Goal: Use online tool/utility: Utilize a website feature to perform a specific function

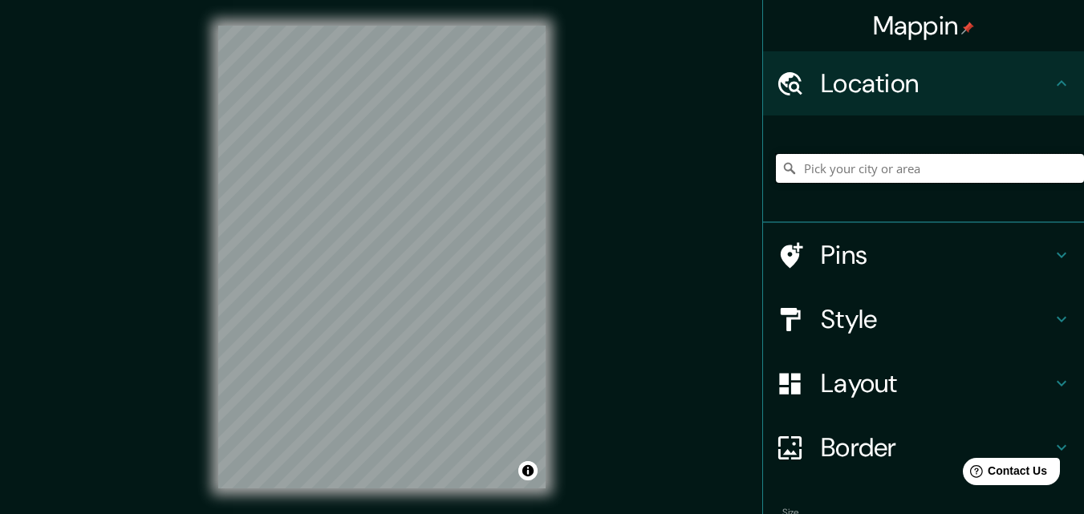
click at [859, 172] on input "Pick your city or area" at bounding box center [930, 168] width 308 height 29
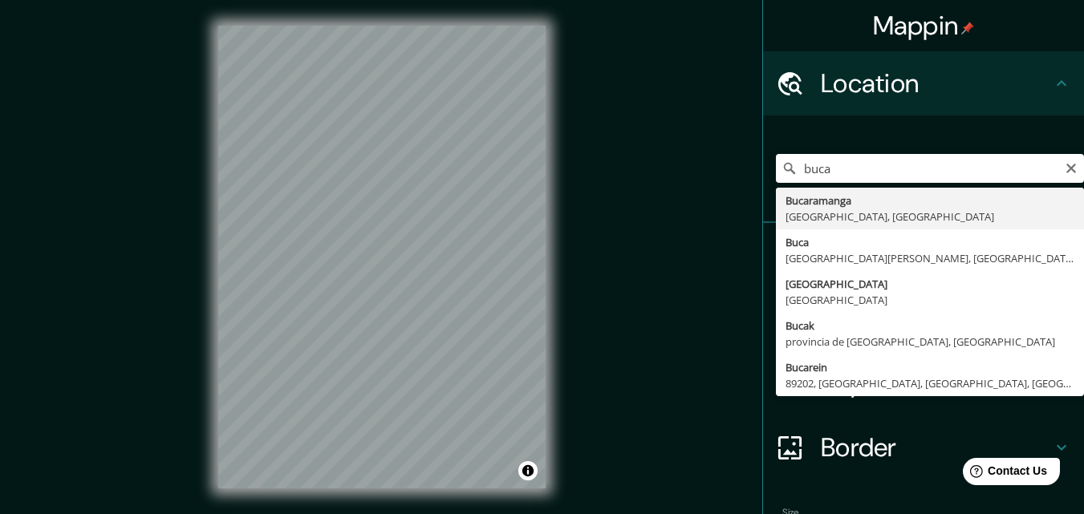
type input "Bucaramanga, [GEOGRAPHIC_DATA], [GEOGRAPHIC_DATA]"
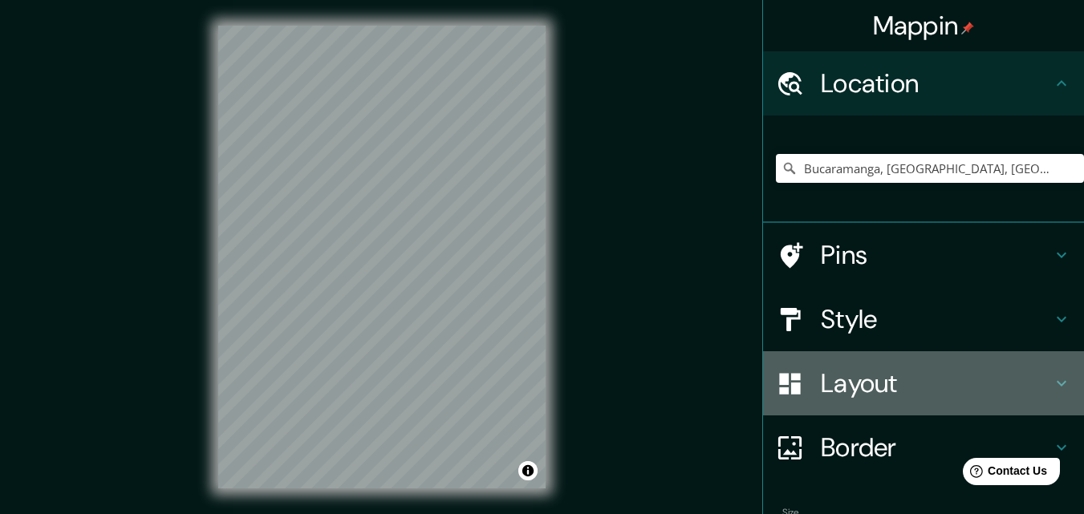
click at [889, 396] on h4 "Layout" at bounding box center [936, 383] width 231 height 32
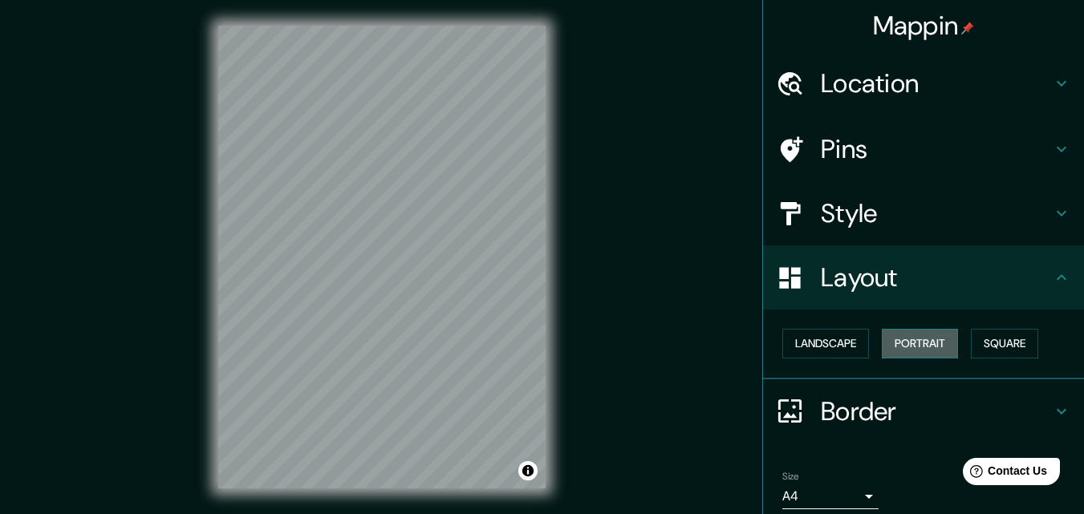
click at [899, 348] on button "Portrait" at bounding box center [920, 344] width 76 height 30
click at [871, 411] on h4 "Border" at bounding box center [936, 412] width 231 height 32
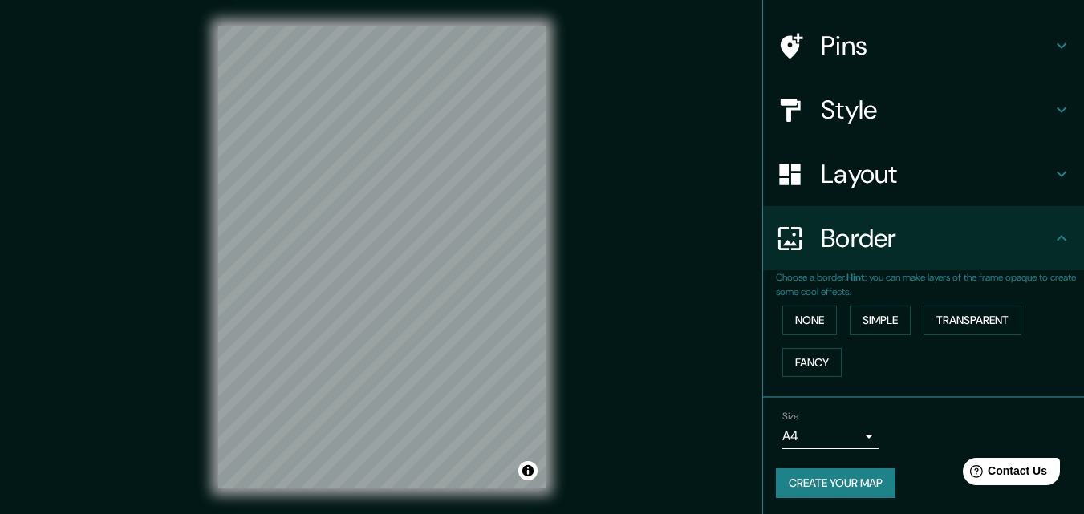
scroll to position [107, 0]
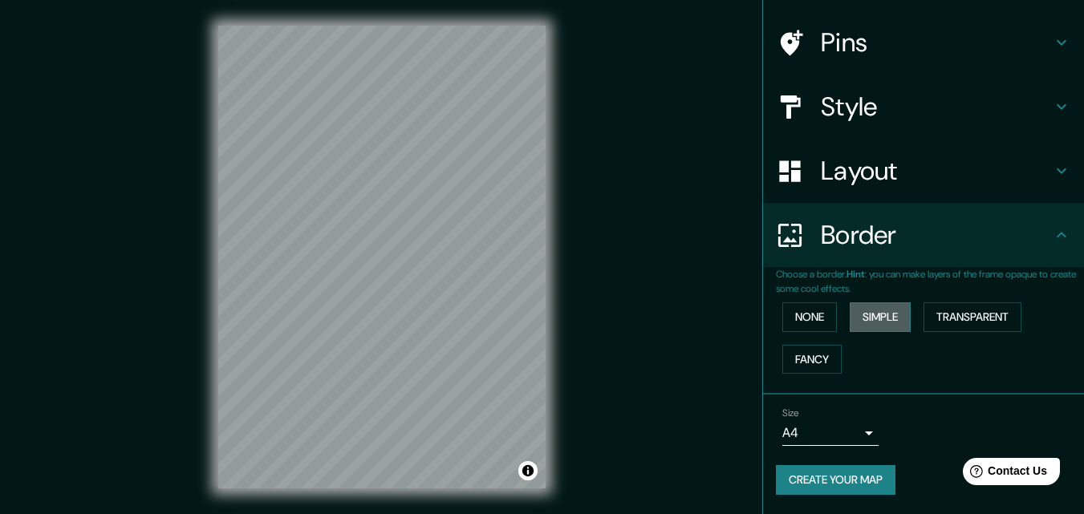
click at [880, 315] on button "Simple" at bounding box center [880, 317] width 61 height 30
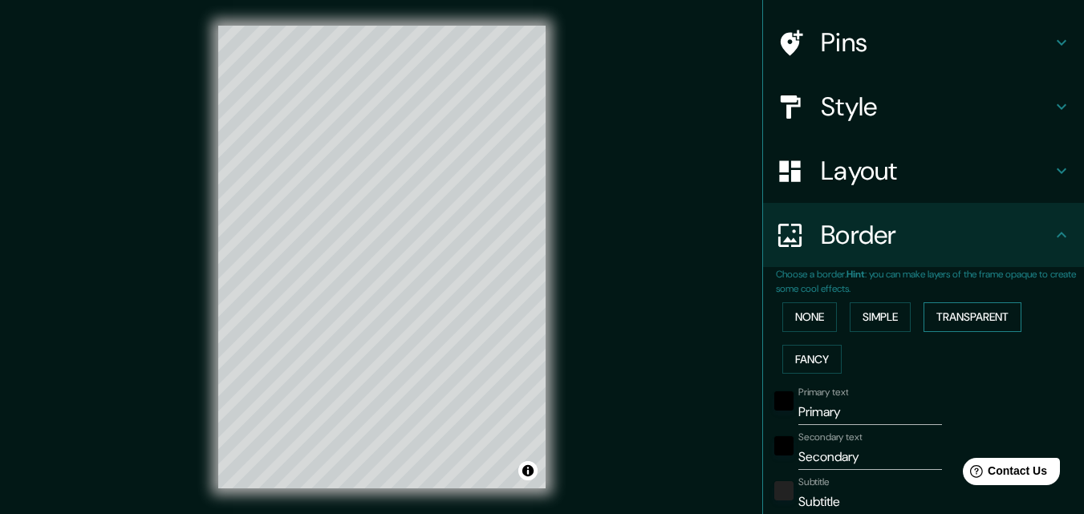
click at [965, 319] on button "Transparent" at bounding box center [973, 317] width 98 height 30
click at [808, 319] on button "None" at bounding box center [809, 317] width 55 height 30
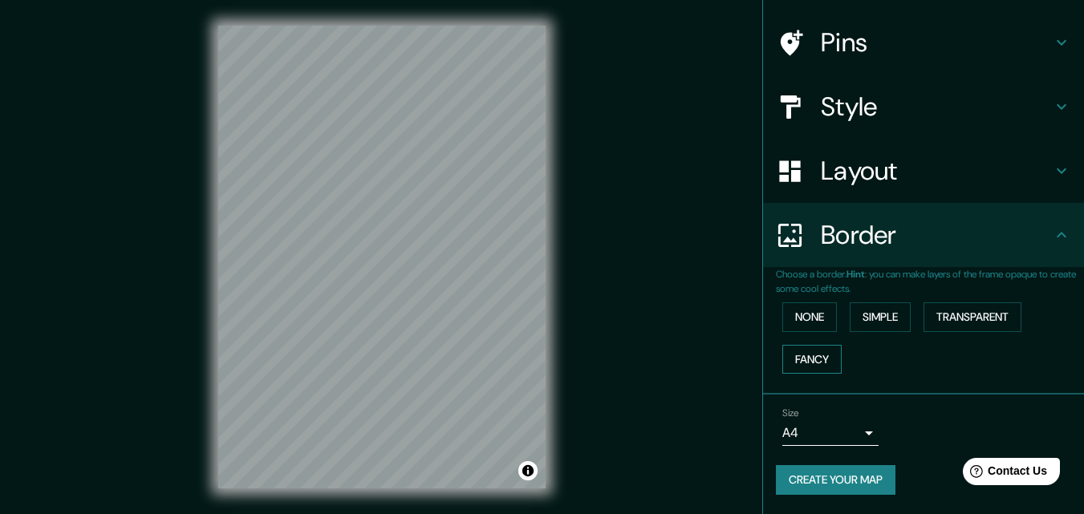
click at [813, 349] on button "Fancy" at bounding box center [811, 360] width 59 height 30
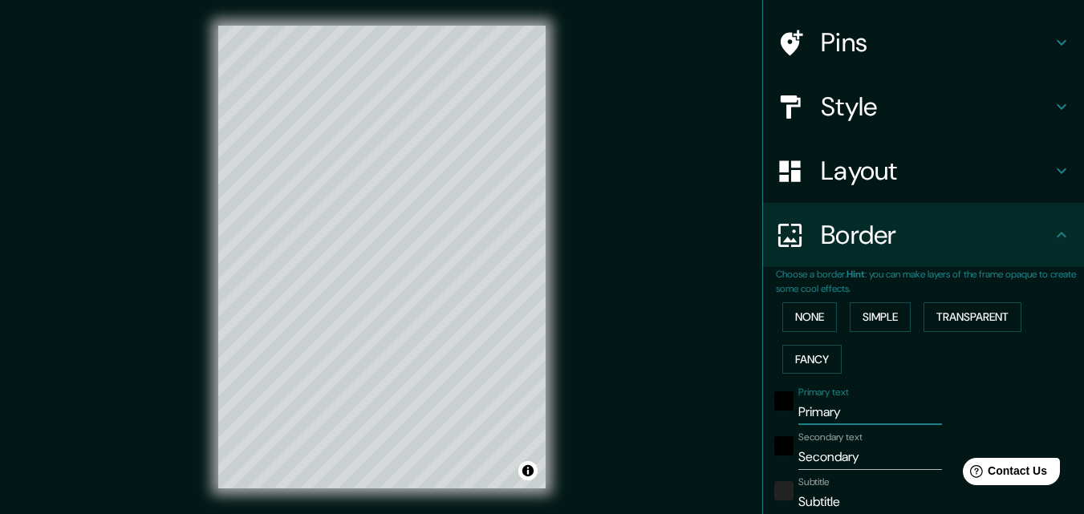
drag, startPoint x: 849, startPoint y: 418, endPoint x: 737, endPoint y: 425, distance: 112.6
click at [737, 425] on div "Mappin Location [GEOGRAPHIC_DATA], [GEOGRAPHIC_DATA], [GEOGRAPHIC_DATA] Pins St…" at bounding box center [542, 270] width 1084 height 540
type input "u"
type input "163"
type input "33"
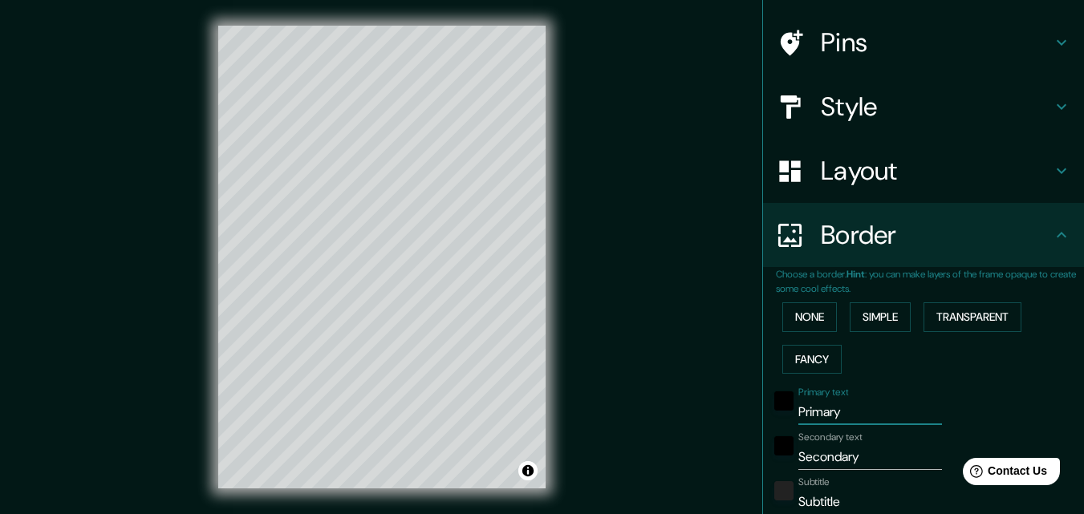
type input "33"
type input "16"
type input "uc"
type input "163"
type input "33"
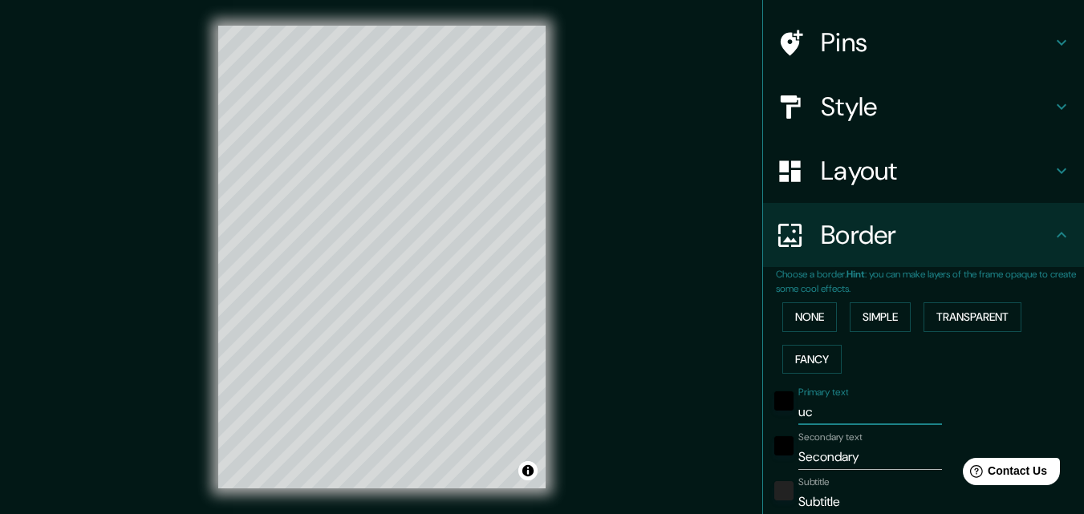
type input "33"
type input "16"
type input "uca"
type input "163"
type input "33"
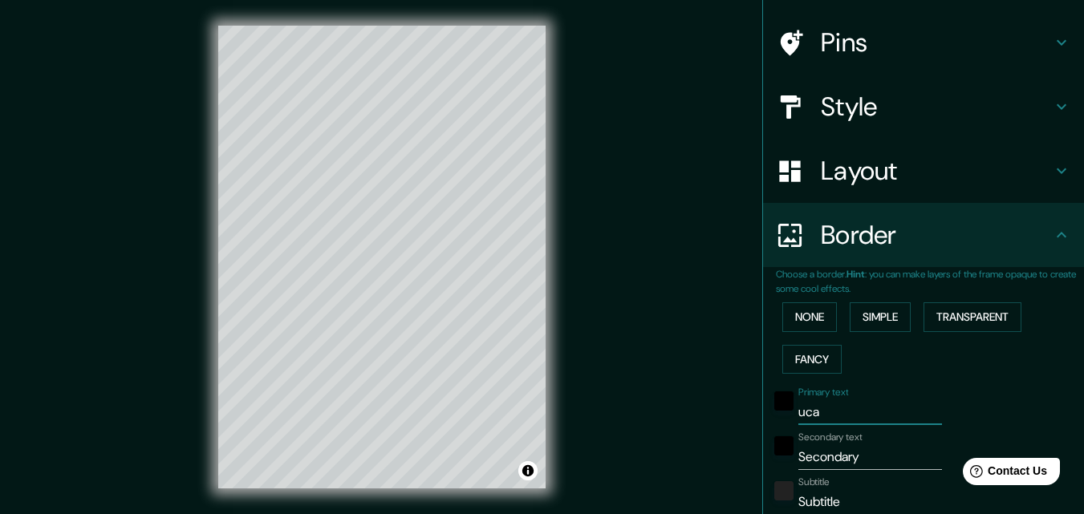
type input "33"
type input "16"
type input "uc"
type input "163"
type input "33"
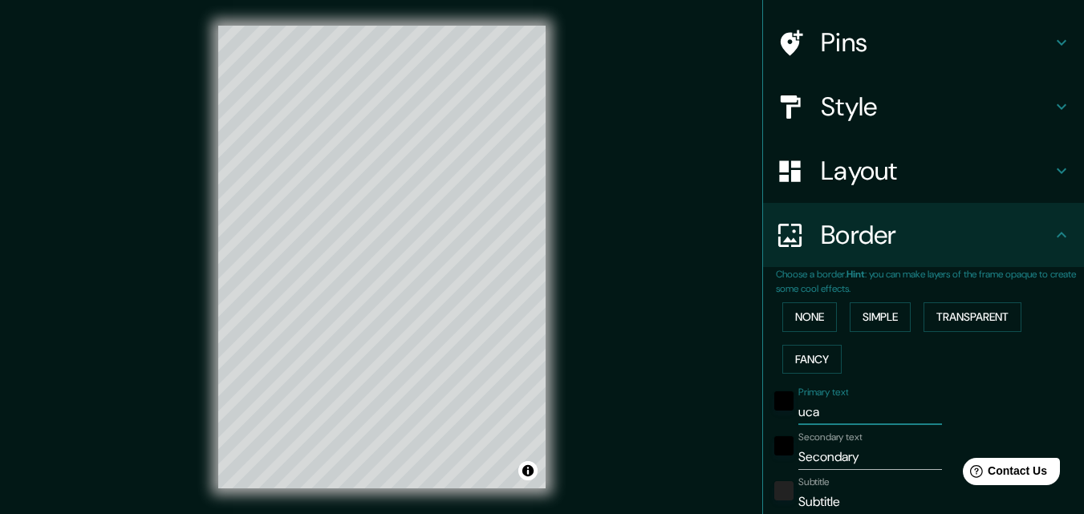
type input "33"
type input "16"
type input "u"
type input "163"
type input "33"
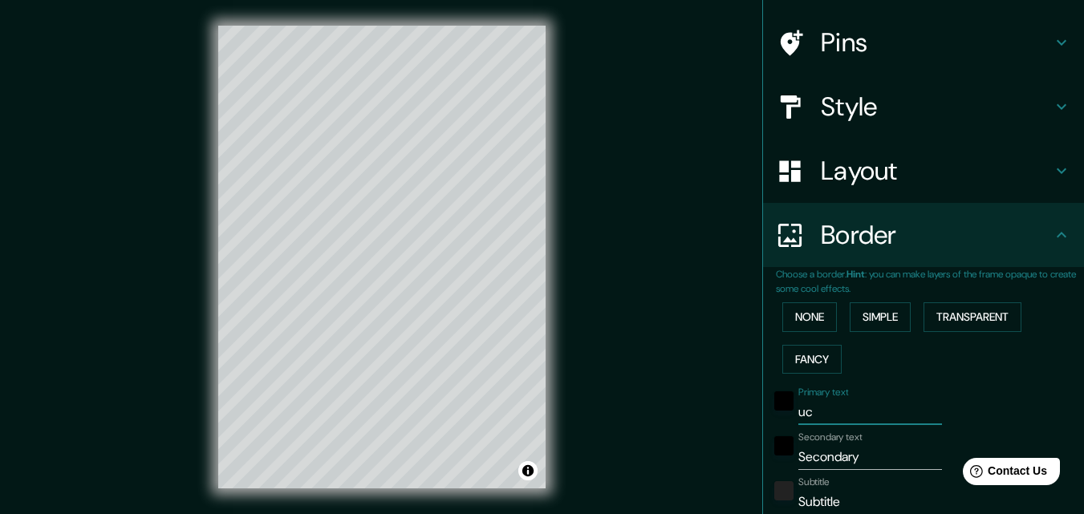
type input "33"
type input "16"
type input "163"
type input "33"
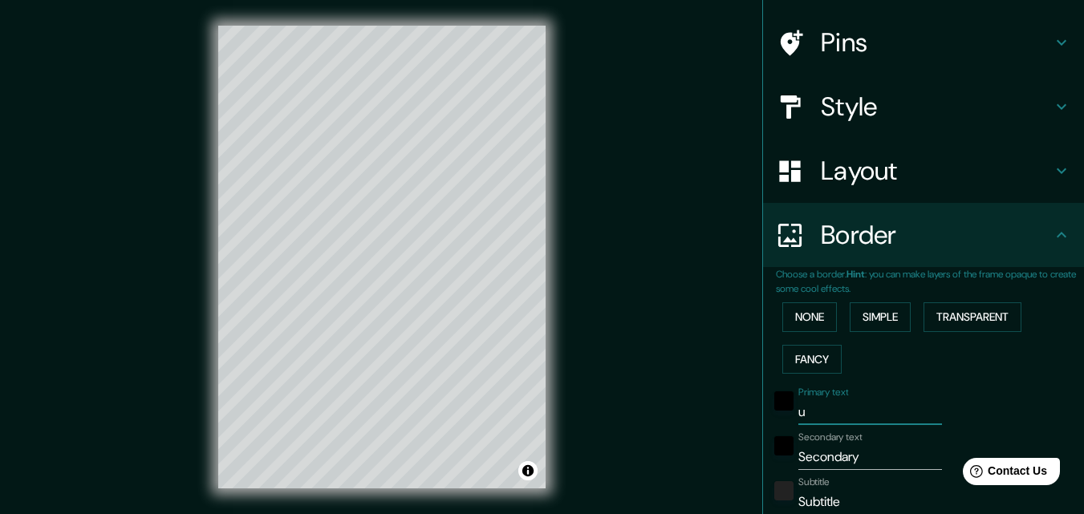
type input "16"
type input "B"
type input "163"
type input "33"
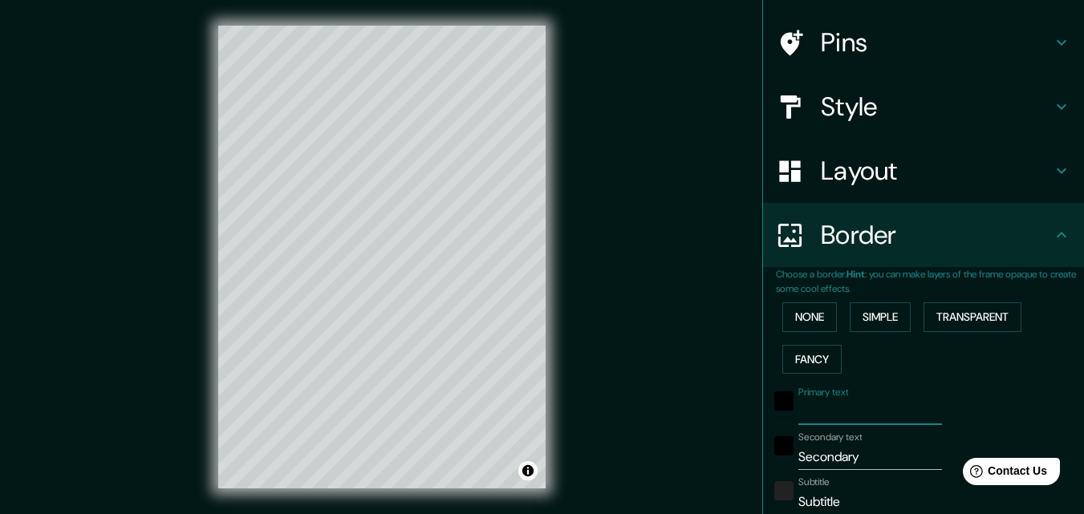
type input "16"
type input "Bu"
type input "163"
type input "33"
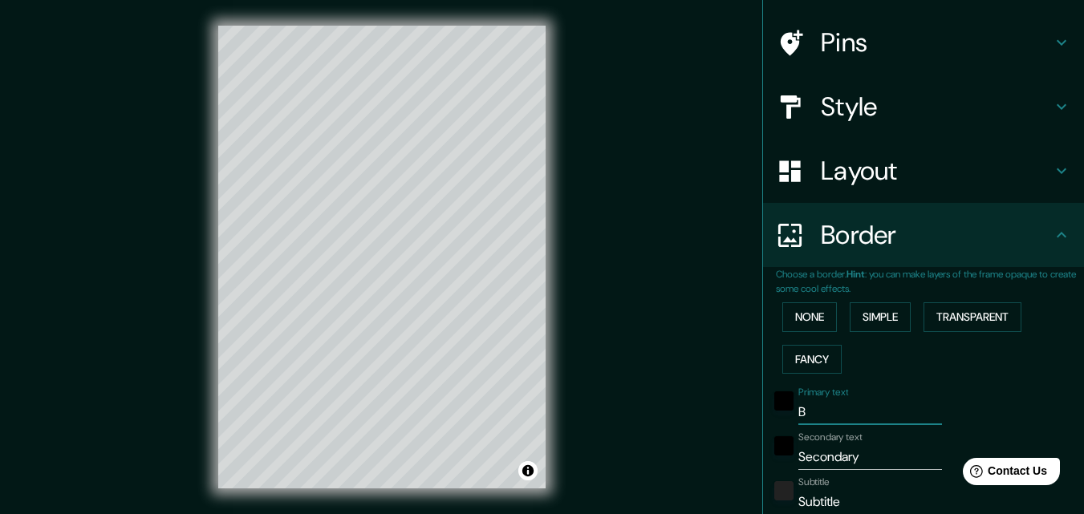
type input "16"
type input "B"
type input "163"
type input "33"
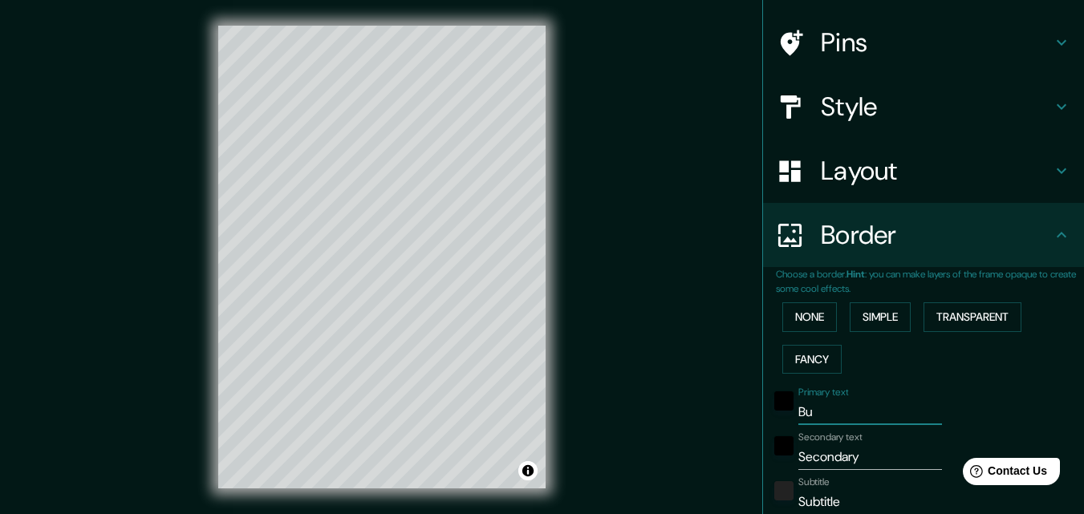
type input "16"
type input "Bu"
type input "163"
type input "33"
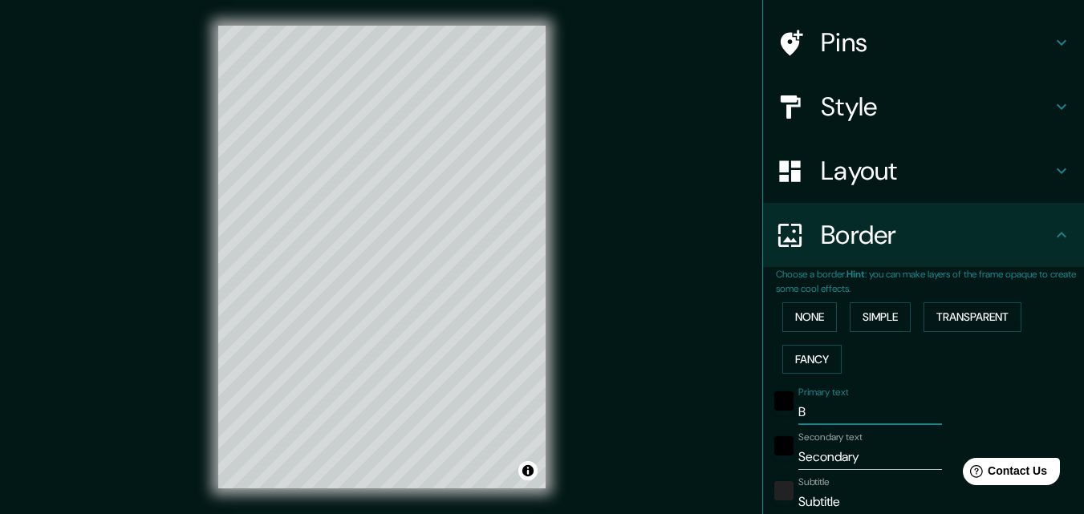
type input "16"
type input "Buc"
type input "163"
type input "33"
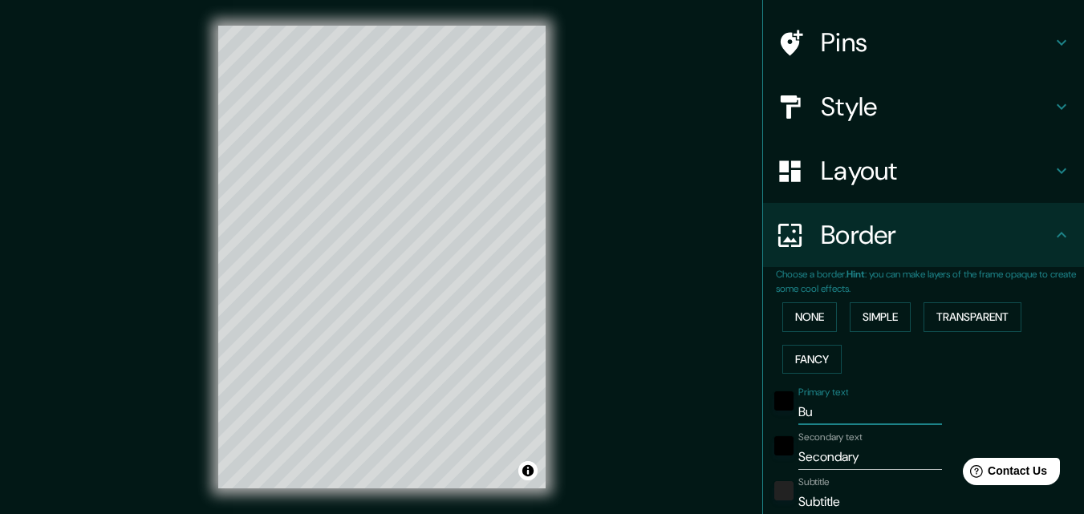
type input "16"
type input "Buca"
type input "163"
type input "33"
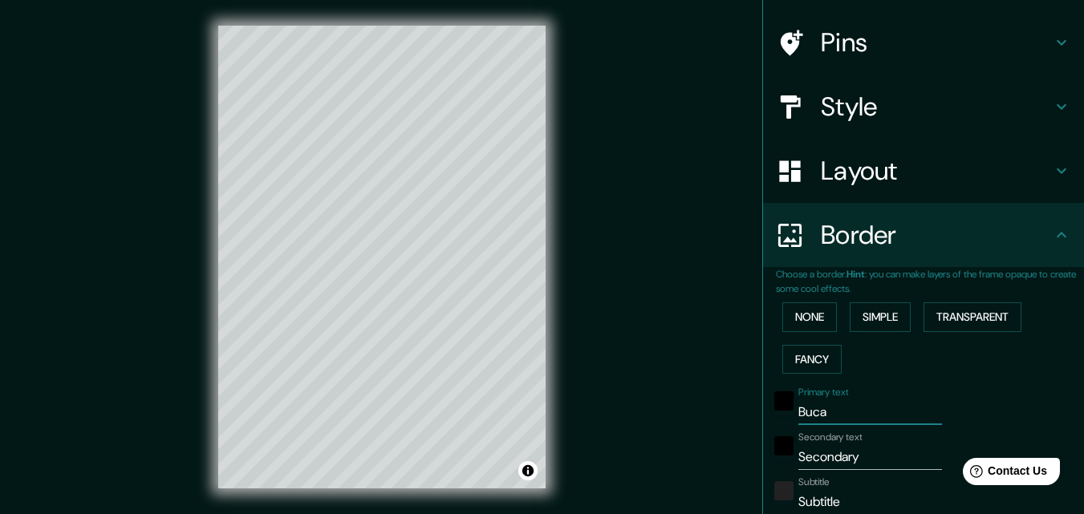
type input "16"
type input "[PERSON_NAME]"
type input "163"
type input "33"
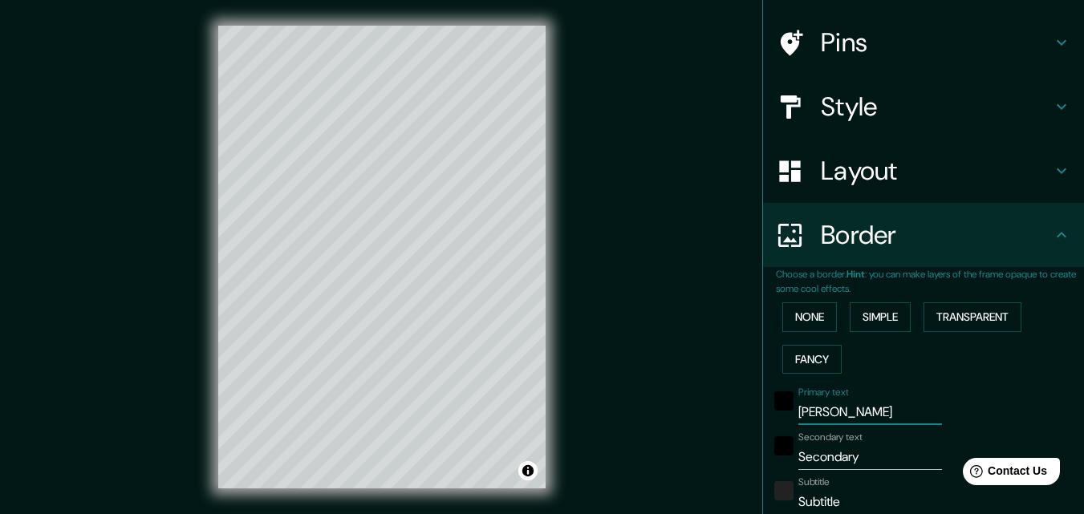
type input "16"
type input "Bucara"
type input "163"
type input "33"
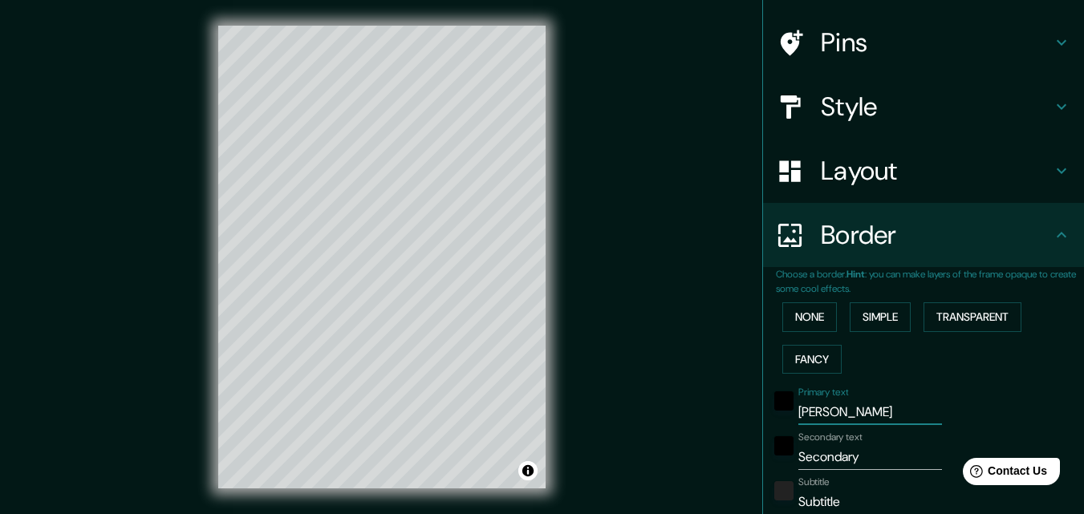
type input "16"
type input "Bucaram"
type input "163"
type input "33"
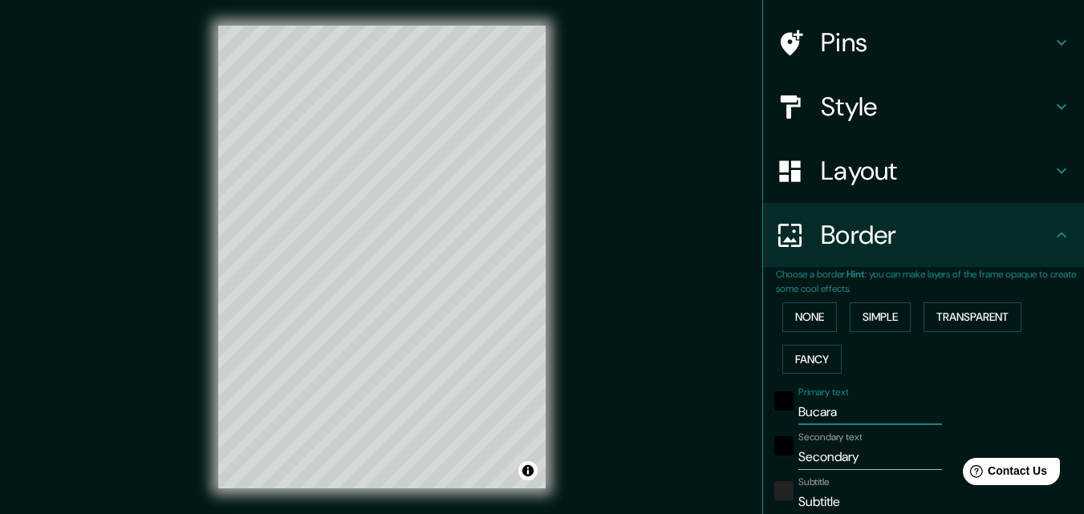
type input "16"
type input "Bucarama"
type input "163"
type input "33"
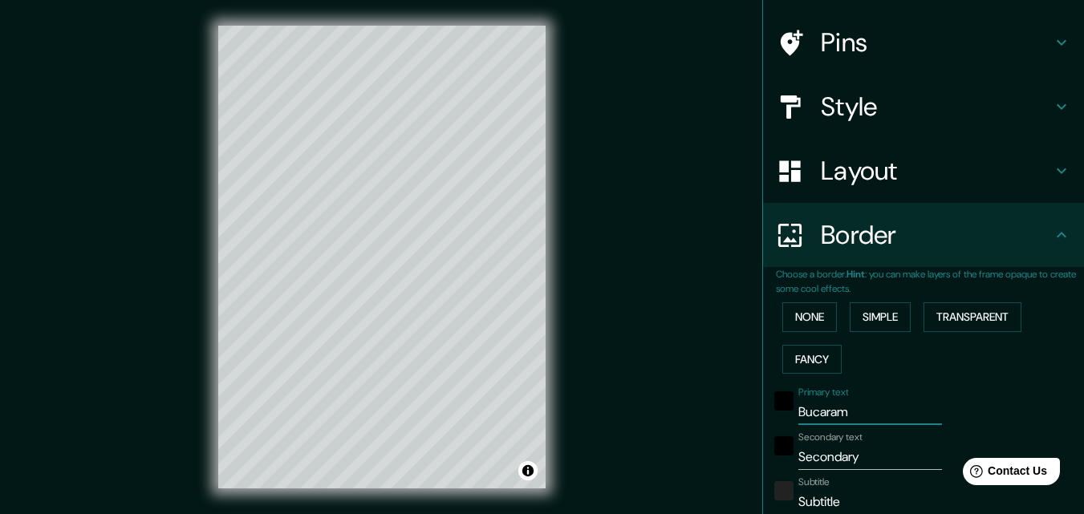
type input "16"
type input "Bucaraman"
type input "163"
type input "33"
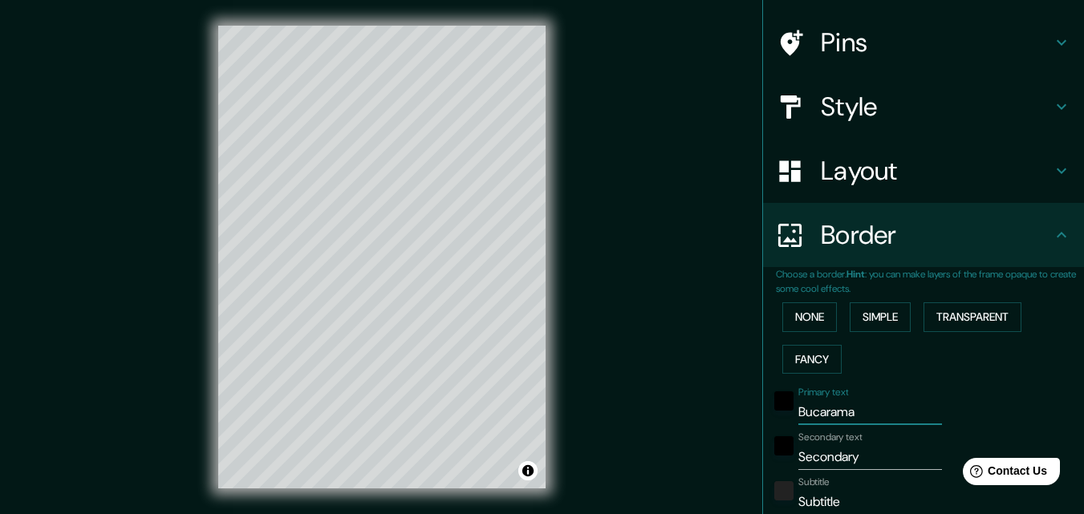
type input "16"
type input "Bucaramang"
type input "163"
type input "33"
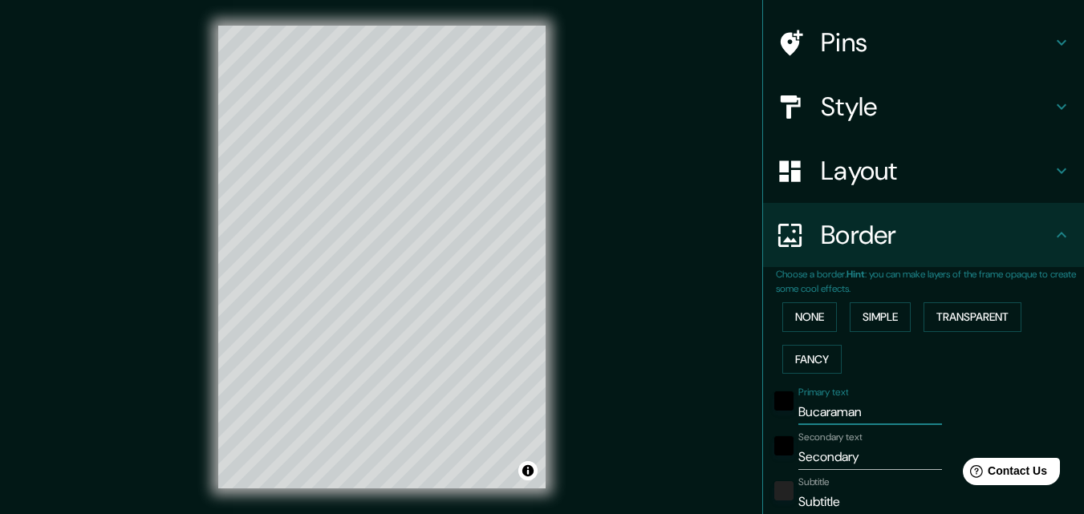
type input "16"
type input "Bucaramanga"
type input "163"
type input "33"
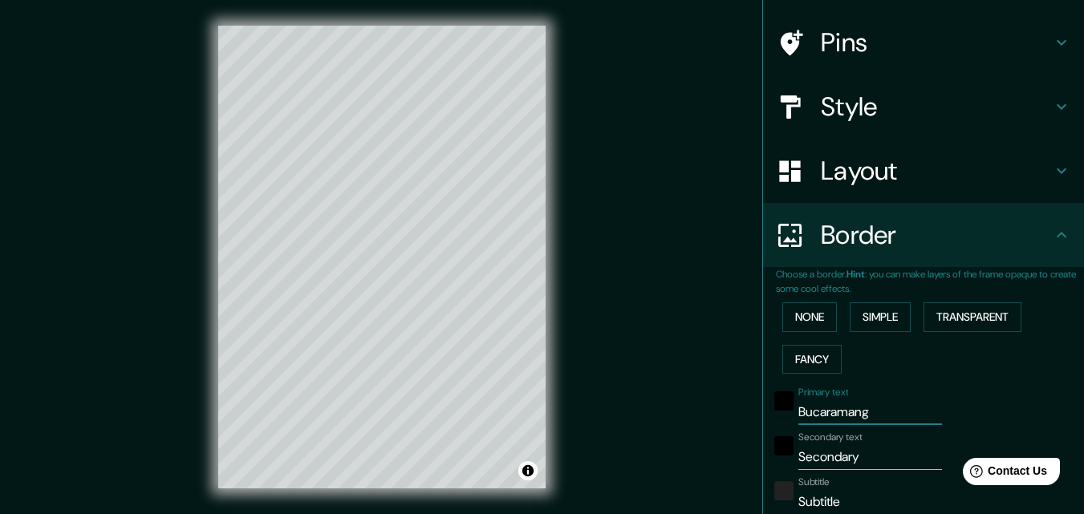
type input "16"
type input "Bucaramanga"
drag, startPoint x: 874, startPoint y: 457, endPoint x: 753, endPoint y: 469, distance: 121.0
click at [763, 469] on div "Choose a border. Hint : you can make layers of the frame opaque to create some …" at bounding box center [923, 519] width 321 height 504
type input "c"
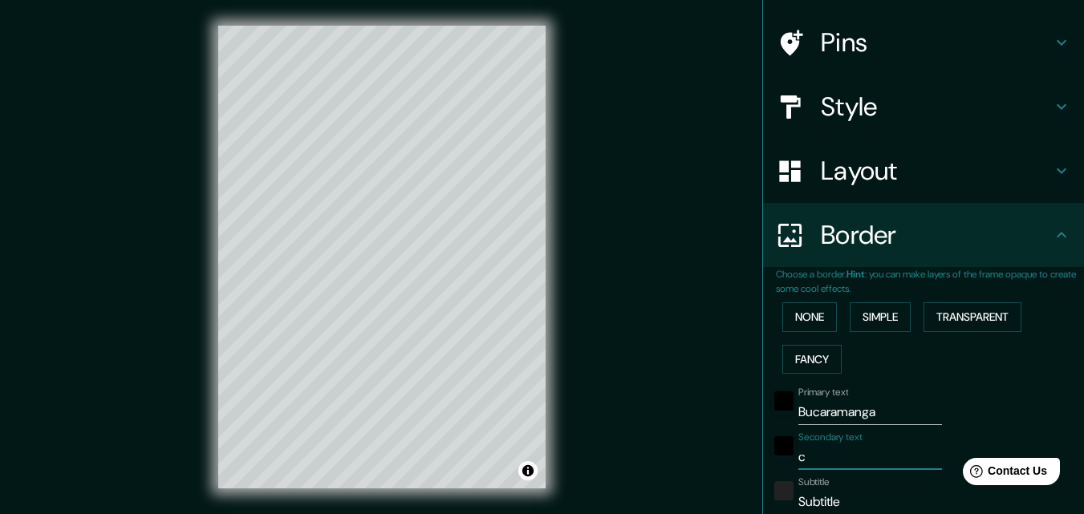
type input "163"
type input "33"
type input "16"
type input "co"
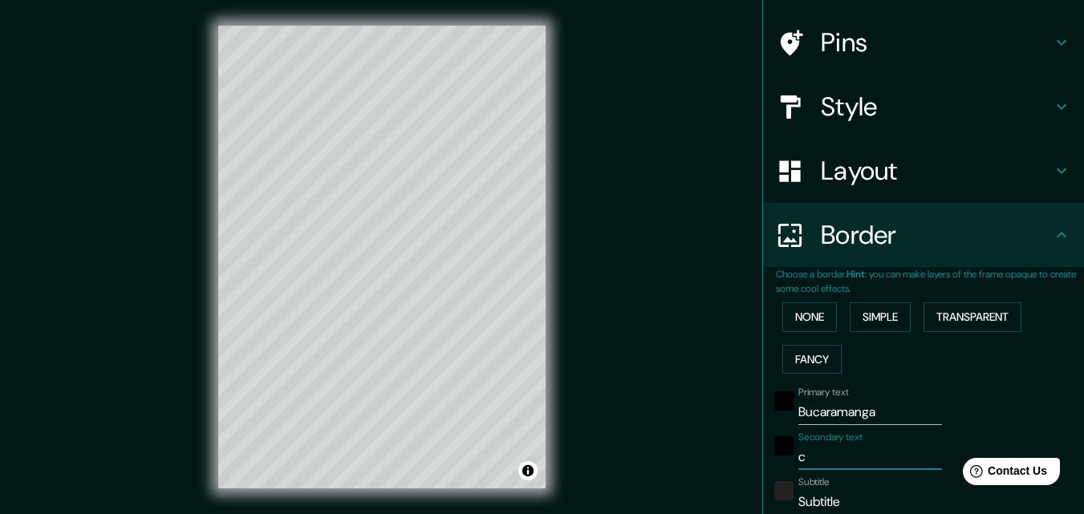
type input "163"
type input "33"
type input "16"
type input "col"
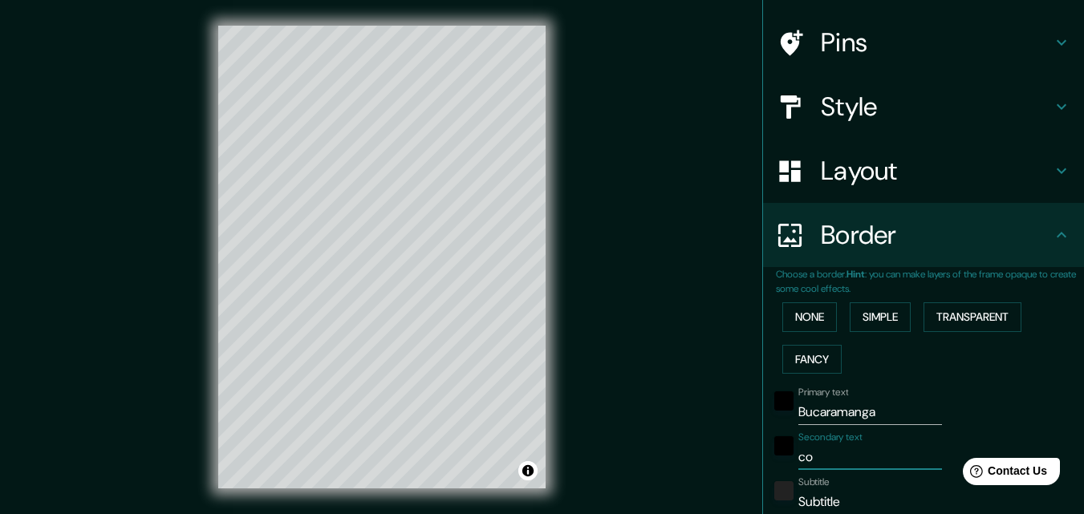
type input "163"
type input "33"
type input "16"
type input "colo"
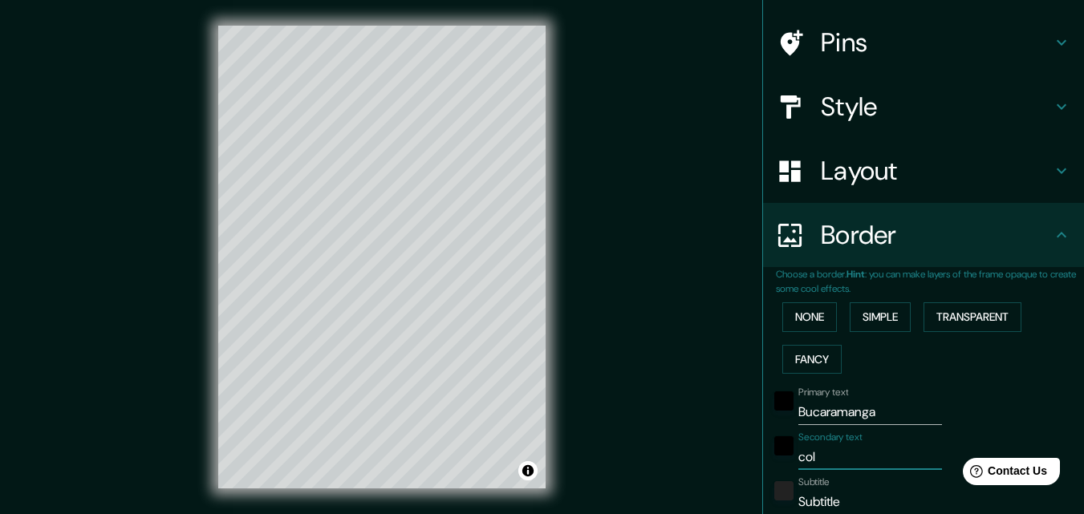
type input "163"
type input "33"
type input "16"
type input "colom"
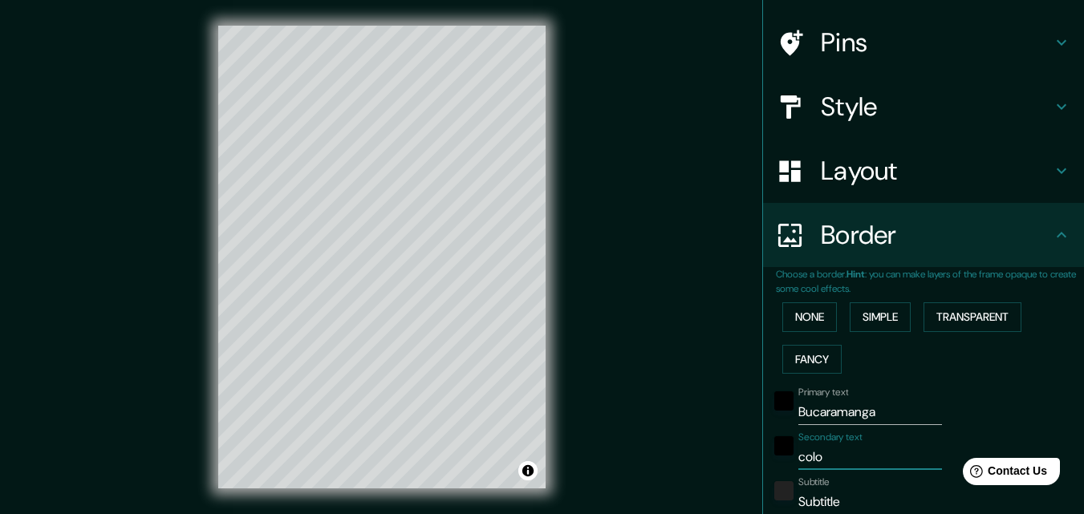
type input "163"
type input "33"
type input "16"
type input "colomb"
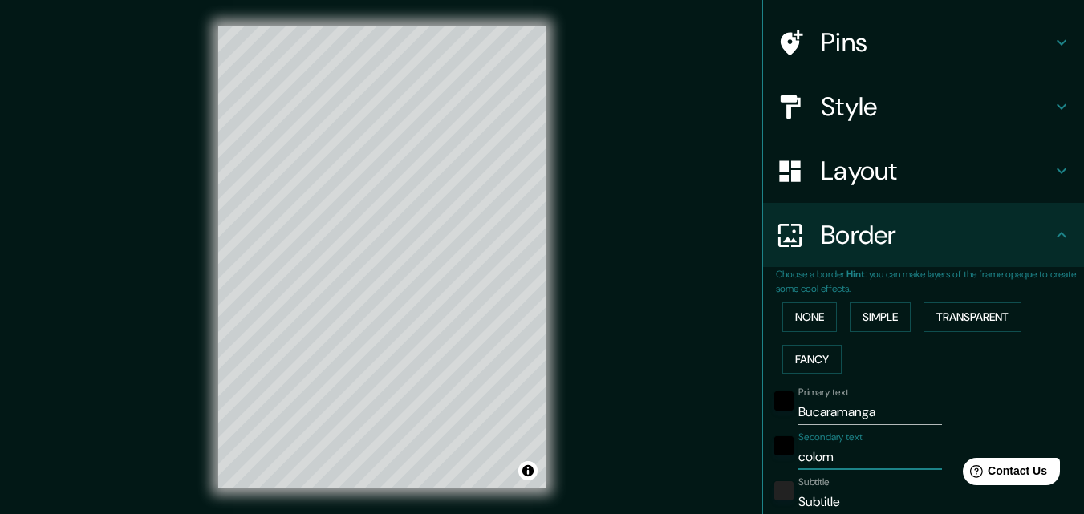
type input "163"
type input "33"
type input "16"
type input "colombi"
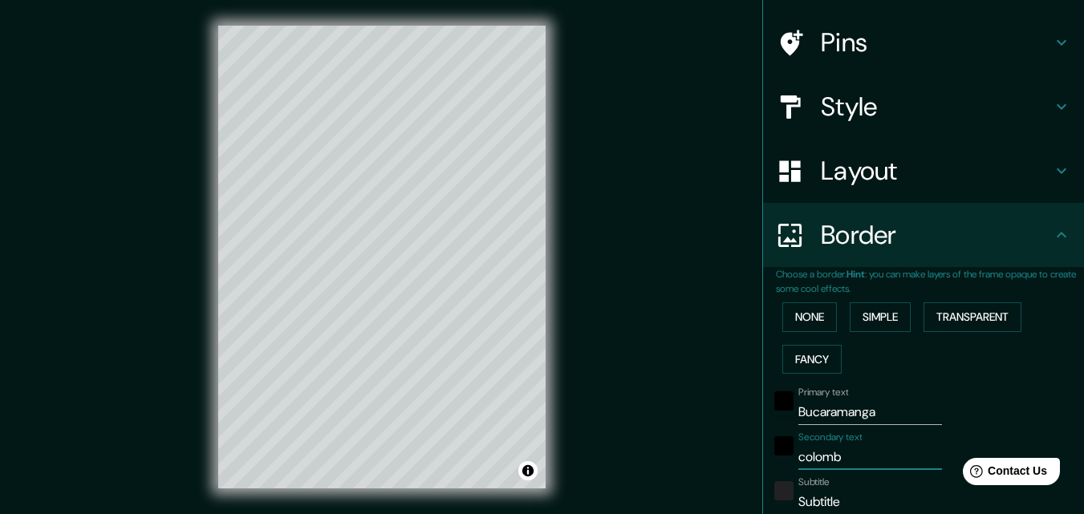
type input "163"
type input "33"
type input "16"
type input "[GEOGRAPHIC_DATA]"
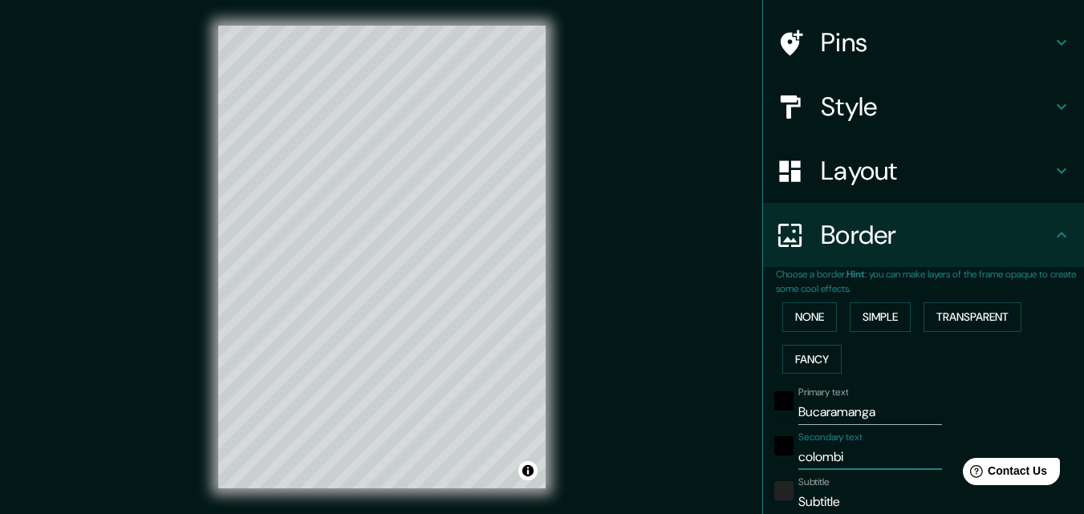
type input "163"
type input "33"
type input "16"
type input "[GEOGRAPHIC_DATA]"
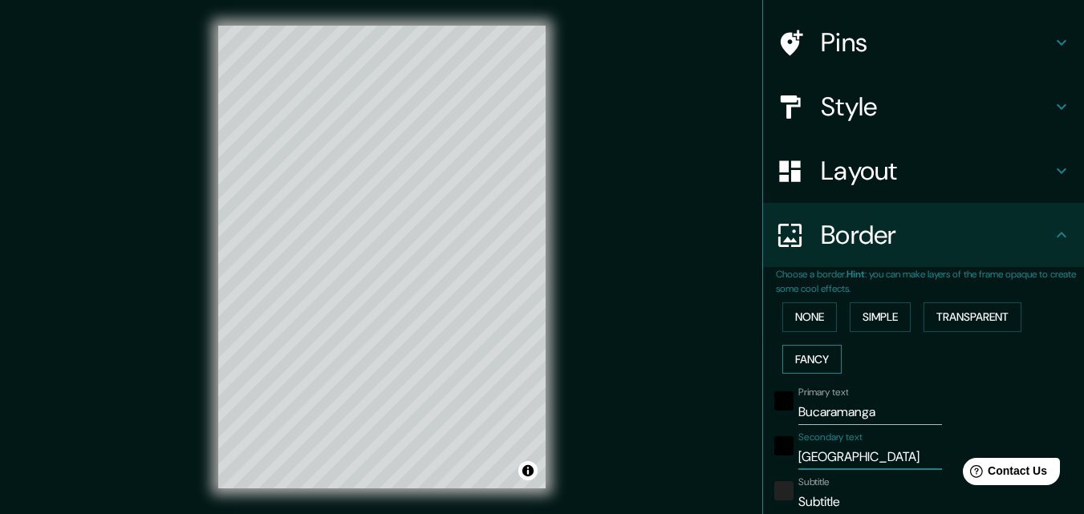
click at [811, 360] on button "Fancy" at bounding box center [811, 360] width 59 height 30
type input "163"
type input "33"
type input "16"
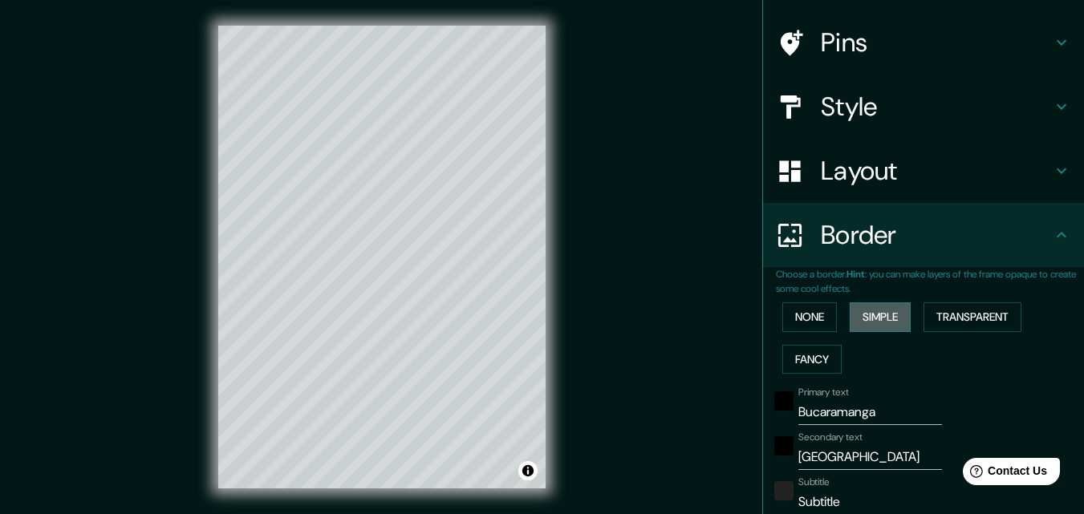
click at [875, 324] on button "Simple" at bounding box center [880, 317] width 61 height 30
drag, startPoint x: 846, startPoint y: 414, endPoint x: 679, endPoint y: 428, distance: 167.5
click at [679, 428] on div "Mappin Location [GEOGRAPHIC_DATA], [GEOGRAPHIC_DATA], [GEOGRAPHIC_DATA] Pins St…" at bounding box center [542, 270] width 1084 height 540
type input "163"
type input "33"
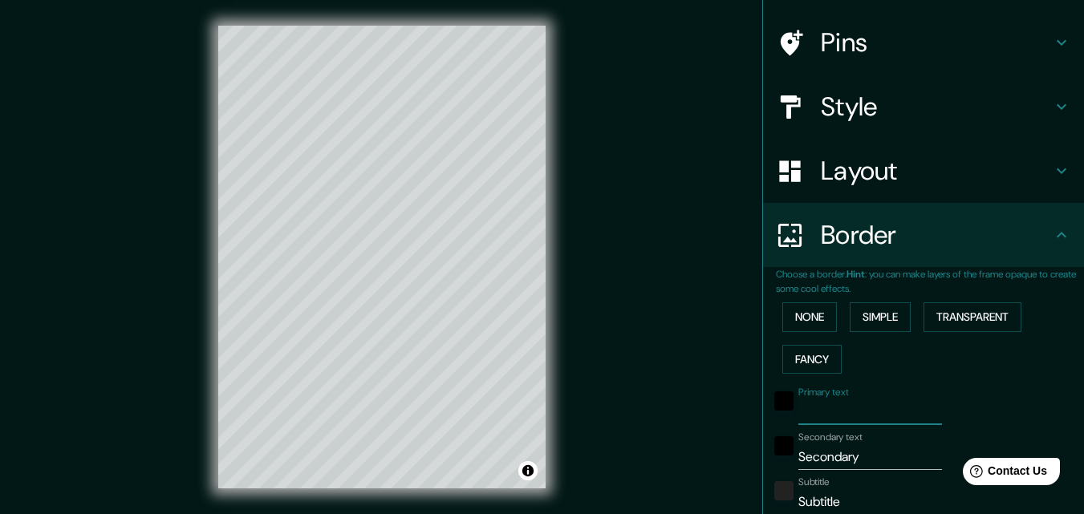
type input "b"
type input "163"
type input "33"
type input "bu"
type input "163"
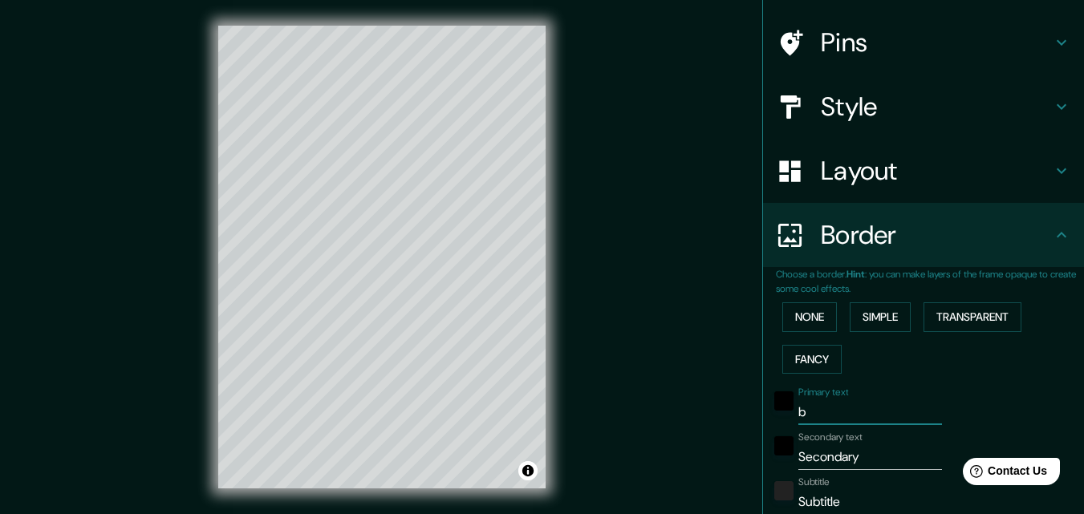
type input "33"
type input "buc"
type input "163"
type input "33"
type input "buca"
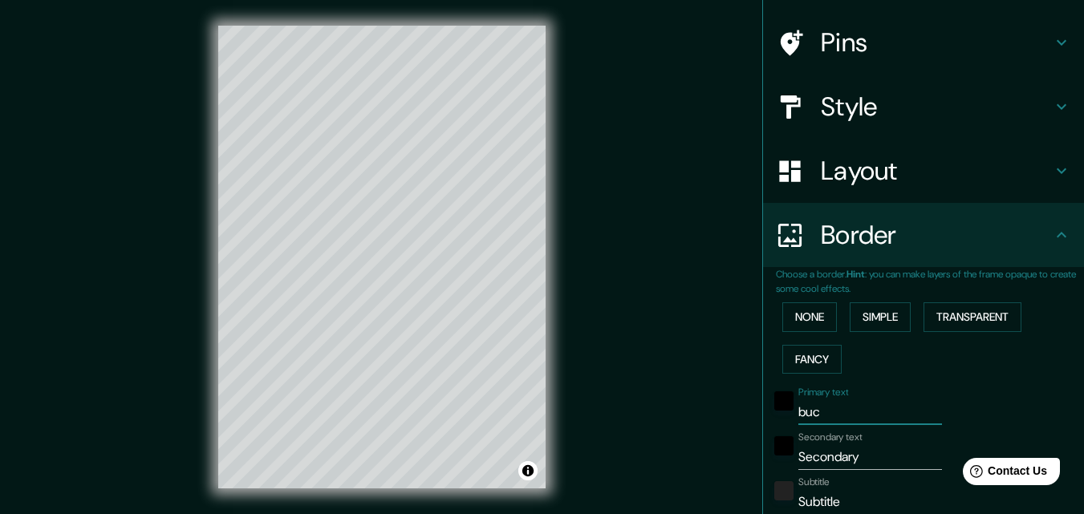
type input "163"
type input "33"
type input "[PERSON_NAME]"
type input "163"
type input "33"
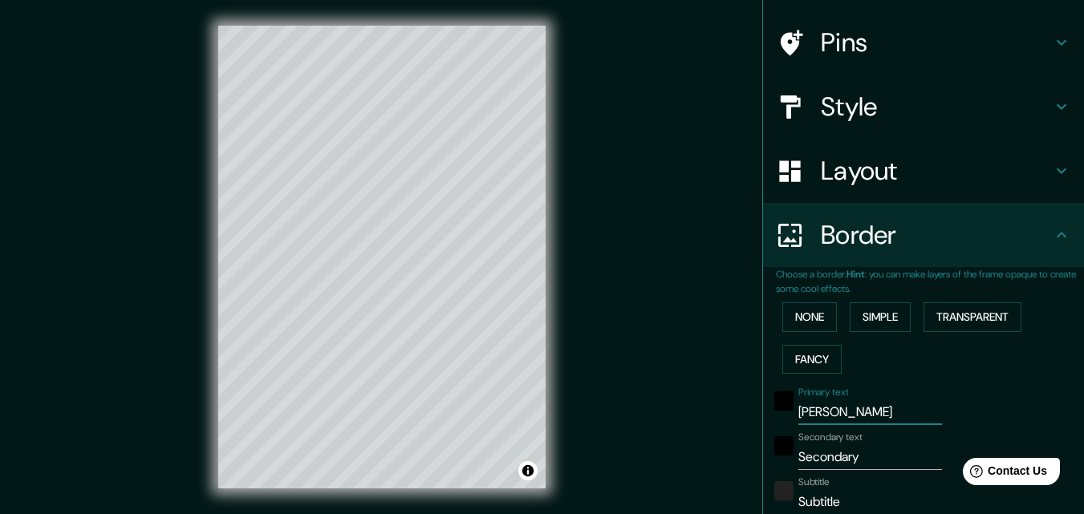
type input "bucara"
type input "163"
type input "33"
type input "bucaram"
type input "163"
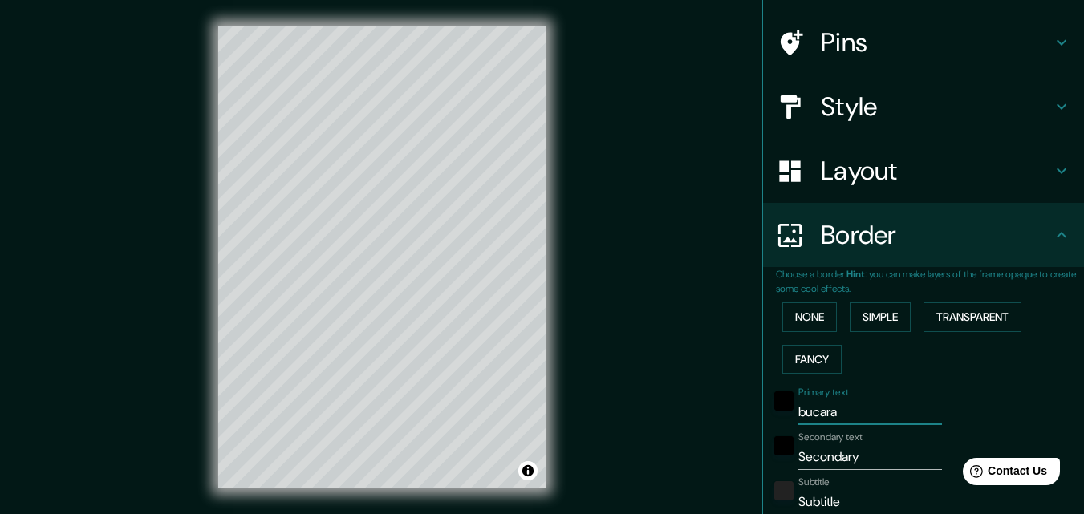
type input "33"
type input "bucarama"
type input "163"
type input "33"
type input "bucaraman"
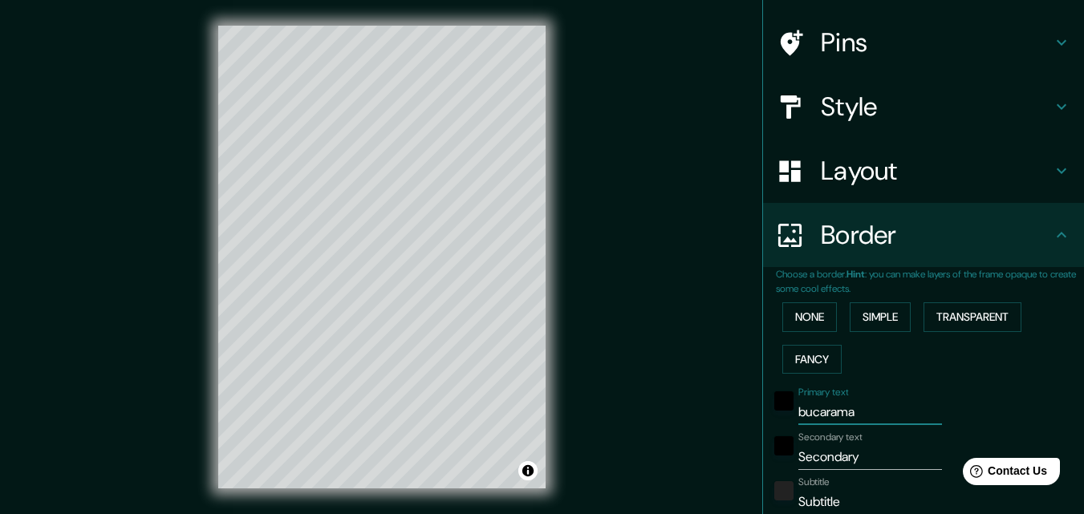
type input "163"
type input "33"
type input "bucaramang"
type input "163"
type input "33"
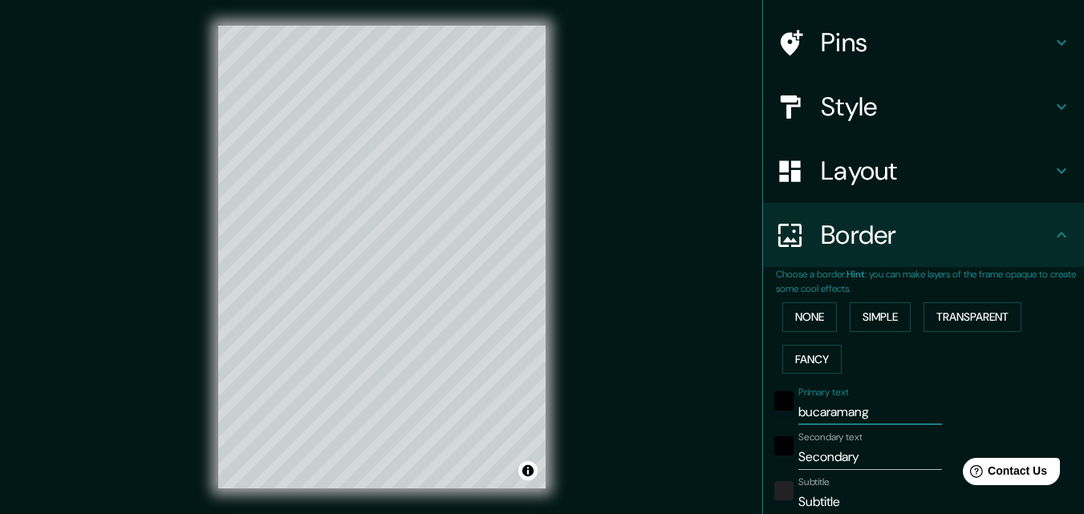
type input "bucaramanga"
type input "163"
type input "33"
type input "bucaramanga"
drag, startPoint x: 806, startPoint y: 453, endPoint x: 741, endPoint y: 465, distance: 66.7
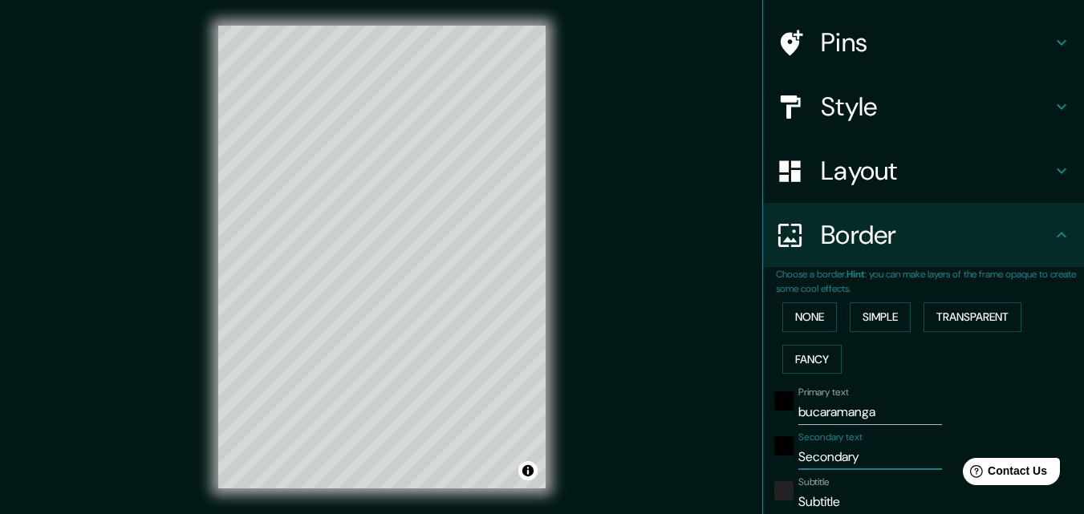
click at [741, 465] on div "Mappin Location [GEOGRAPHIC_DATA], [GEOGRAPHIC_DATA], [GEOGRAPHIC_DATA] Pins St…" at bounding box center [542, 270] width 1084 height 540
type input "c"
type input "163"
type input "33"
type input "co"
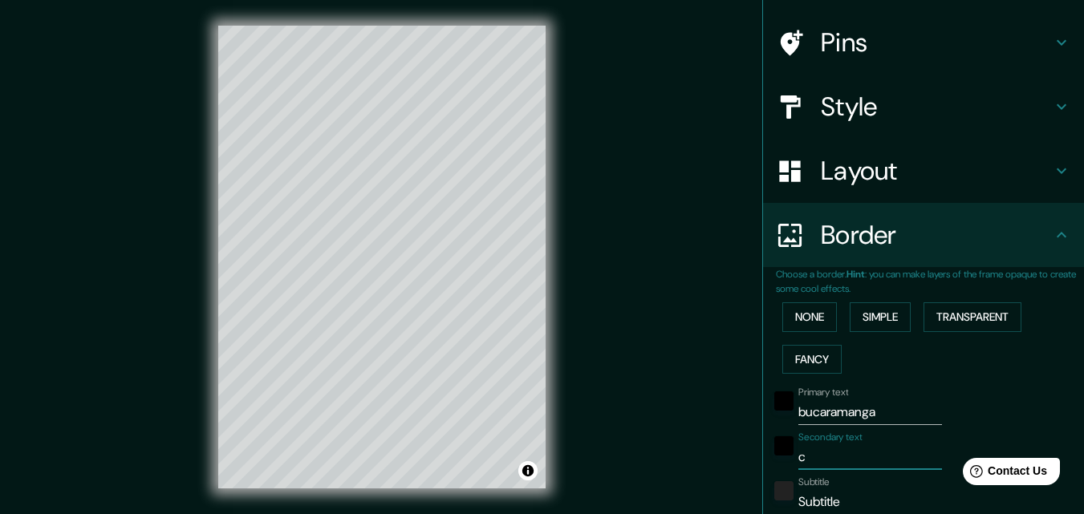
type input "163"
type input "33"
type input "col"
type input "163"
type input "33"
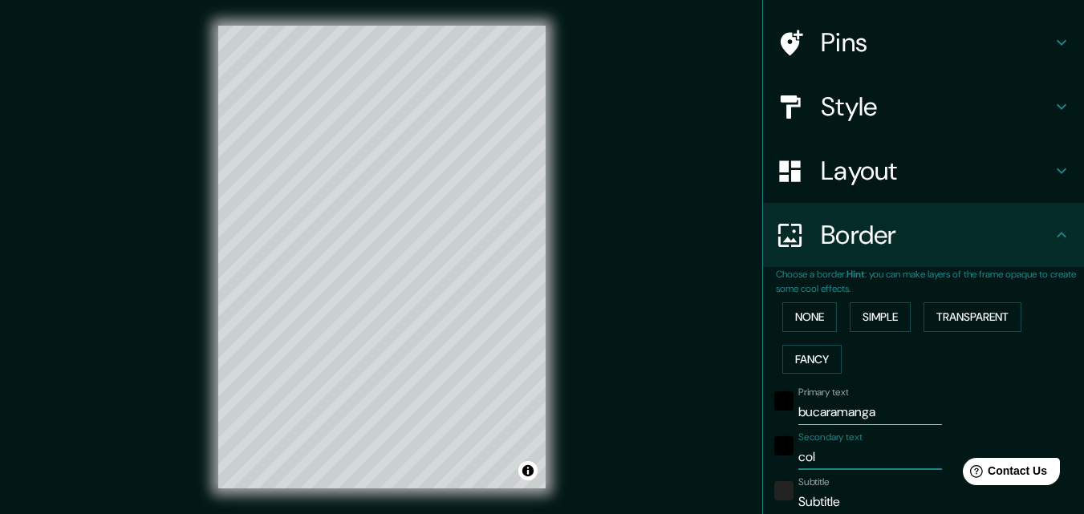
type input "colo"
type input "163"
type input "33"
type input "colom"
type input "163"
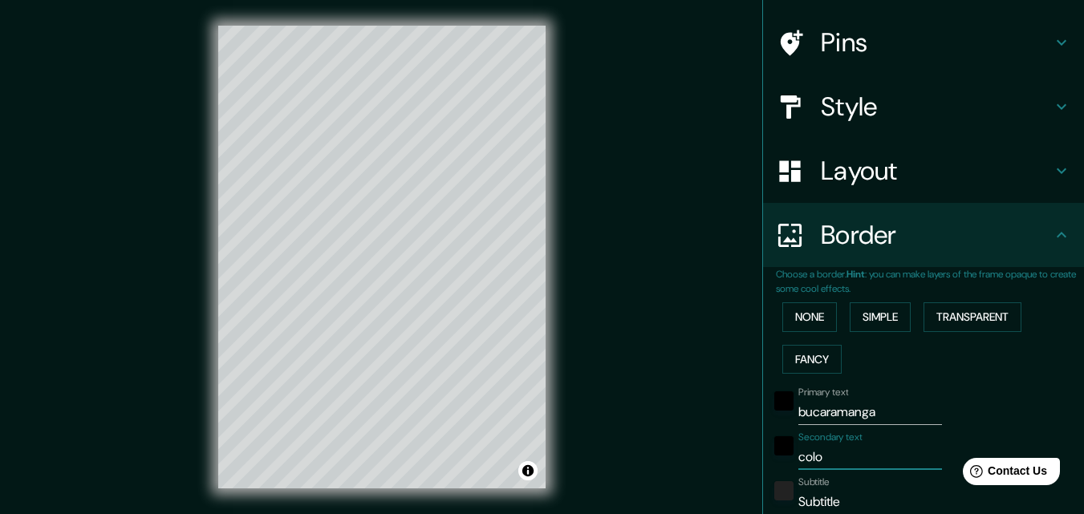
type input "33"
type input "colomb"
type input "163"
type input "33"
type input "colombi"
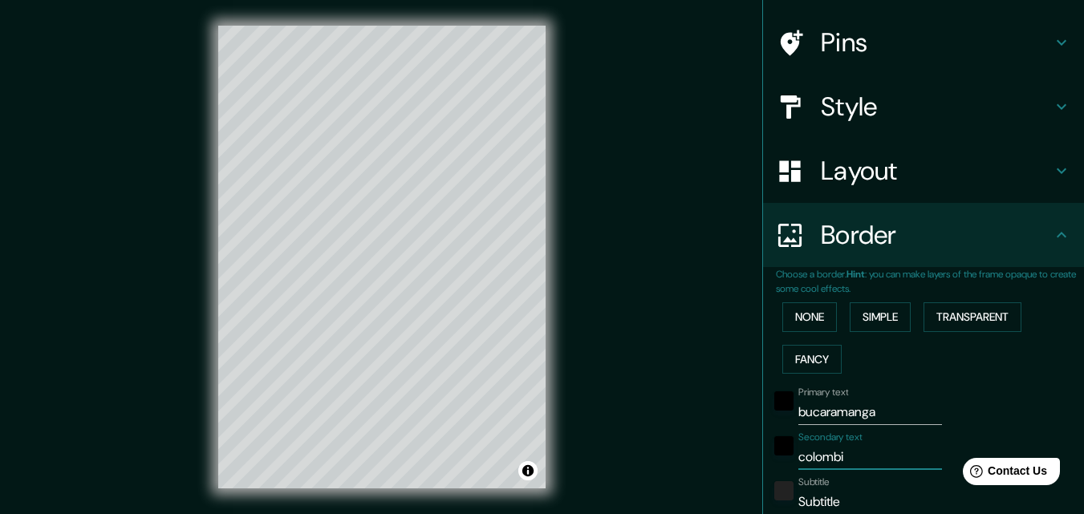
type input "163"
type input "33"
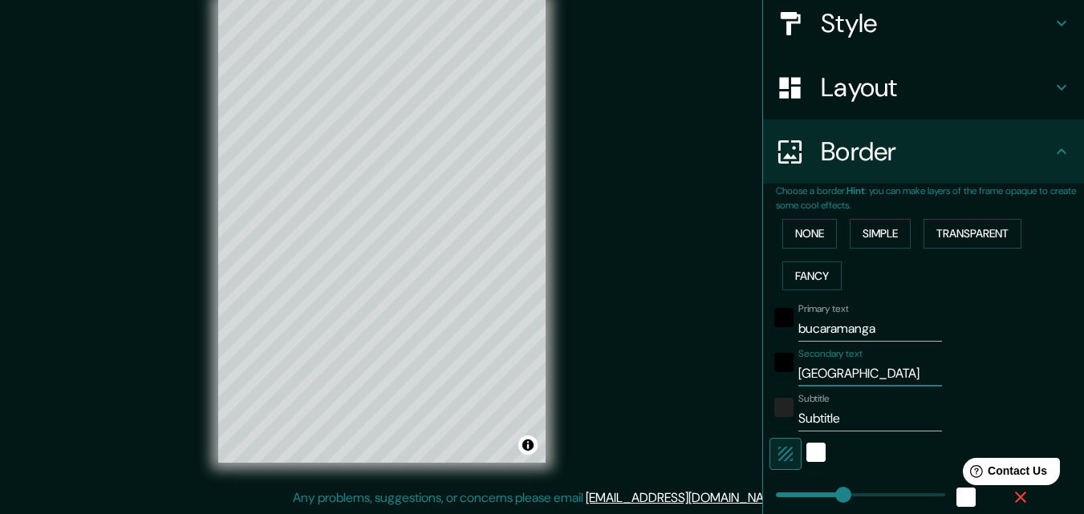
scroll to position [347, 0]
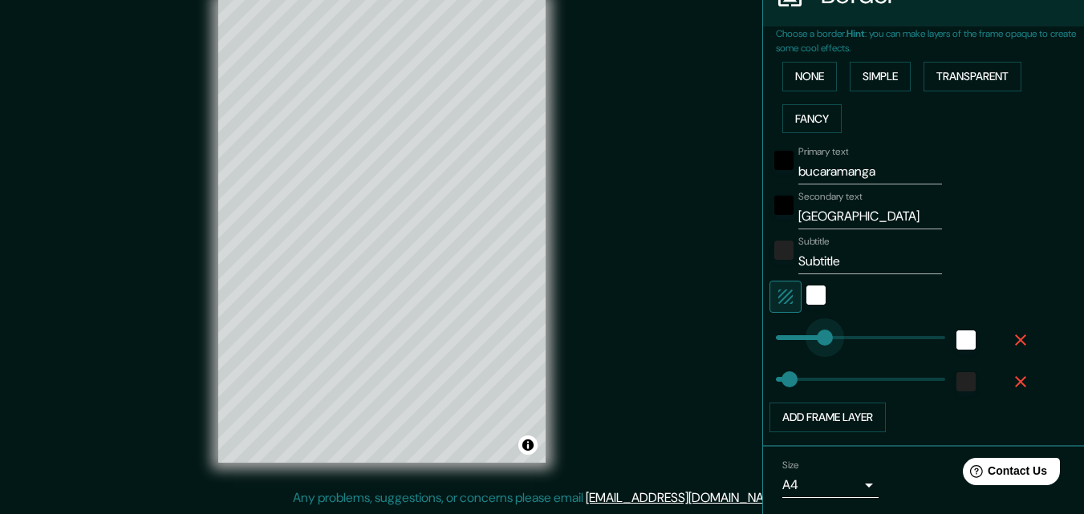
drag, startPoint x: 834, startPoint y: 344, endPoint x: 813, endPoint y: 343, distance: 21.7
drag, startPoint x: 769, startPoint y: 376, endPoint x: 822, endPoint y: 376, distance: 52.2
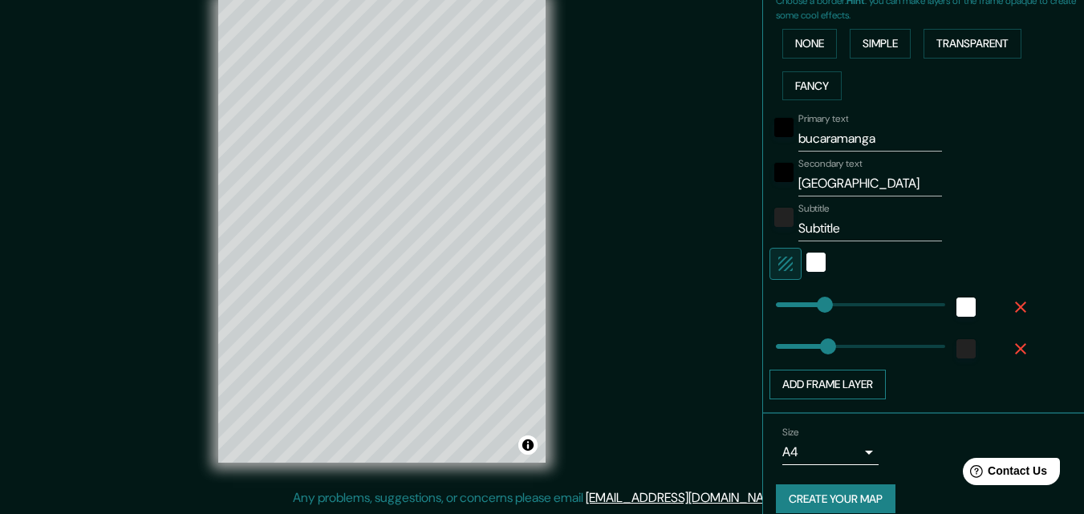
scroll to position [399, 0]
